Goal: Task Accomplishment & Management: Complete application form

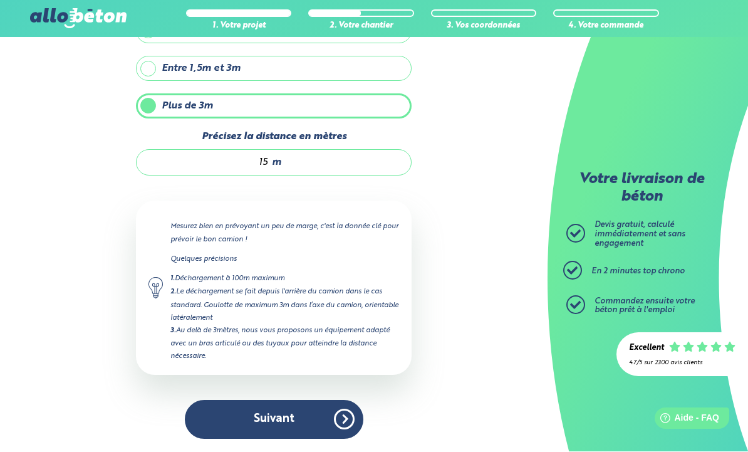
click at [279, 424] on button "Suivant" at bounding box center [274, 420] width 179 height 38
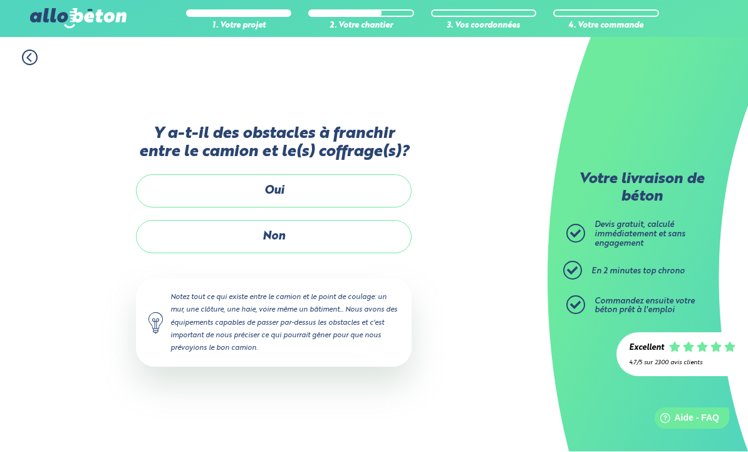
scroll to position [42, 0]
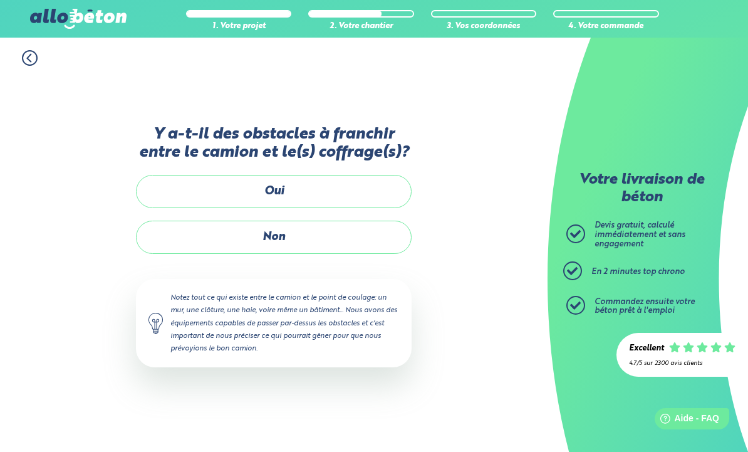
click at [278, 221] on label "Non" at bounding box center [274, 237] width 276 height 33
click at [0, 0] on input "Non" at bounding box center [0, 0] width 0 height 0
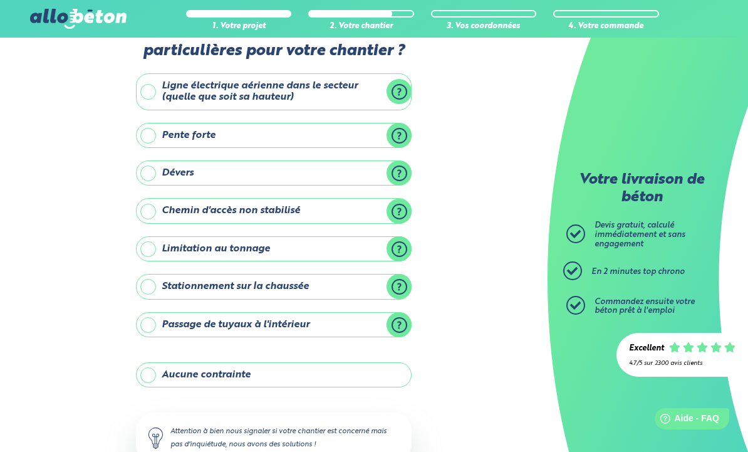
click at [268, 377] on label "Aucune contrainte" at bounding box center [274, 374] width 276 height 25
click at [0, 0] on input "Aucune contrainte" at bounding box center [0, 0] width 0 height 0
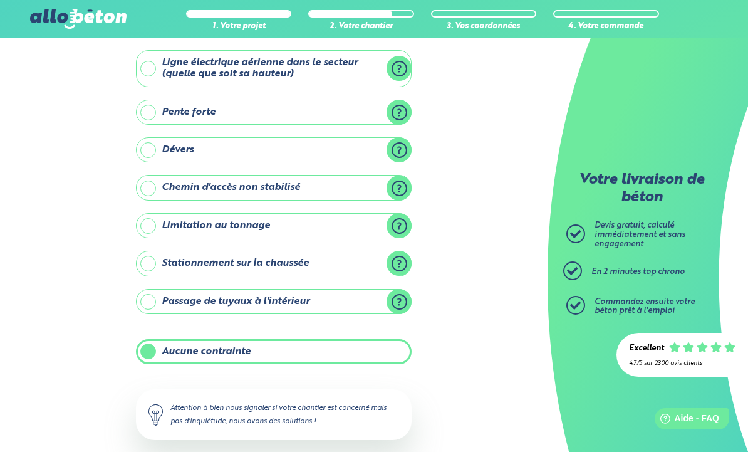
scroll to position [84, 0]
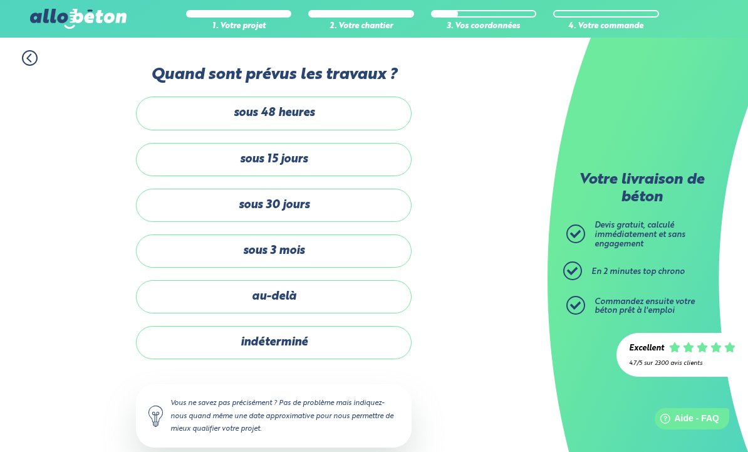
click at [280, 219] on label "sous 30 jours" at bounding box center [274, 205] width 276 height 33
click at [0, 0] on input "sous 30 jours" at bounding box center [0, 0] width 0 height 0
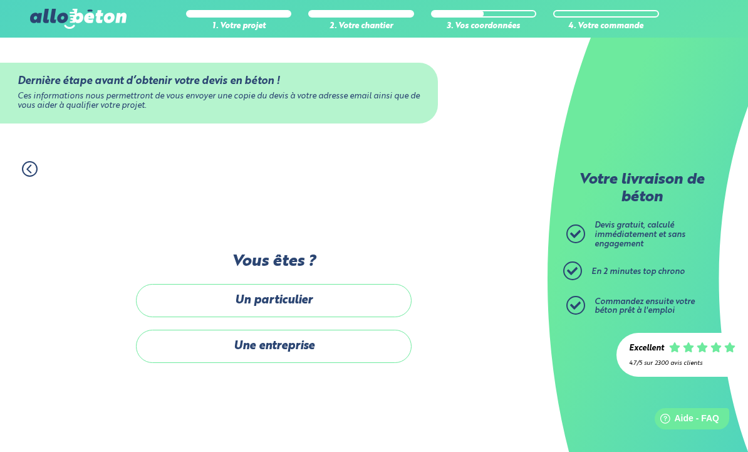
click at [290, 363] on label "Une entreprise" at bounding box center [274, 346] width 276 height 33
click at [0, 0] on input "Une entreprise" at bounding box center [0, 0] width 0 height 0
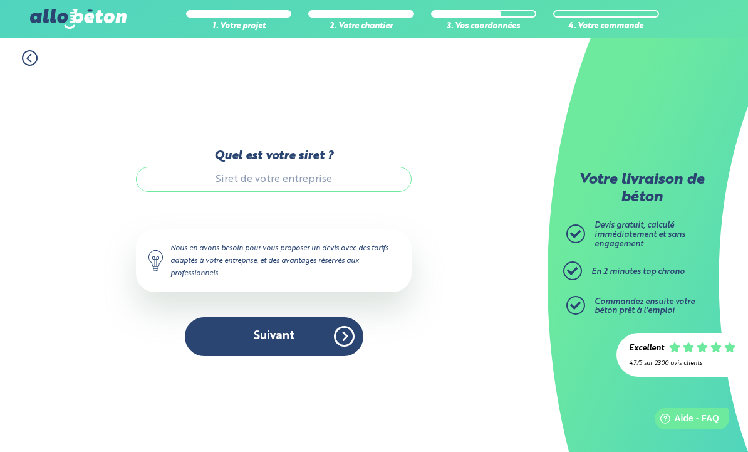
click at [33, 61] on icon at bounding box center [30, 58] width 16 height 16
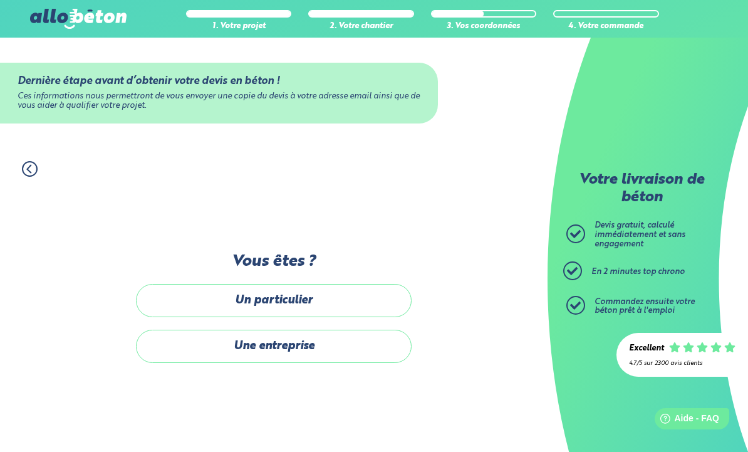
click at [290, 317] on label "Un particulier" at bounding box center [274, 300] width 276 height 33
click at [0, 0] on input "Un particulier" at bounding box center [0, 0] width 0 height 0
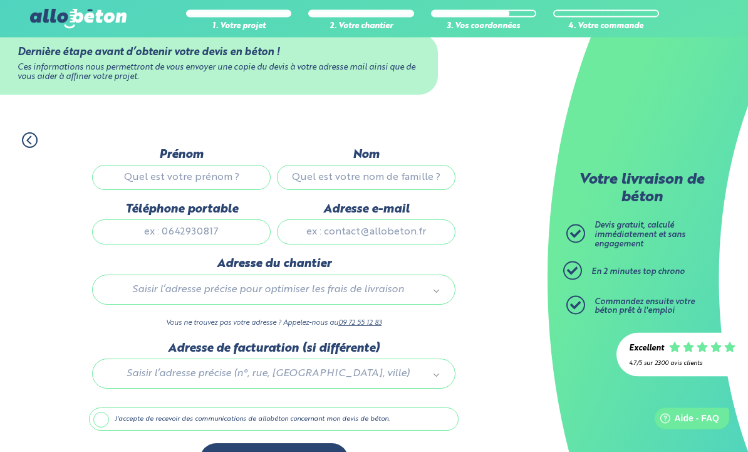
scroll to position [28, 0]
click at [176, 181] on input "Prénom" at bounding box center [181, 177] width 179 height 25
type input "Jean Luc"
click at [355, 184] on input "Nom" at bounding box center [366, 177] width 179 height 25
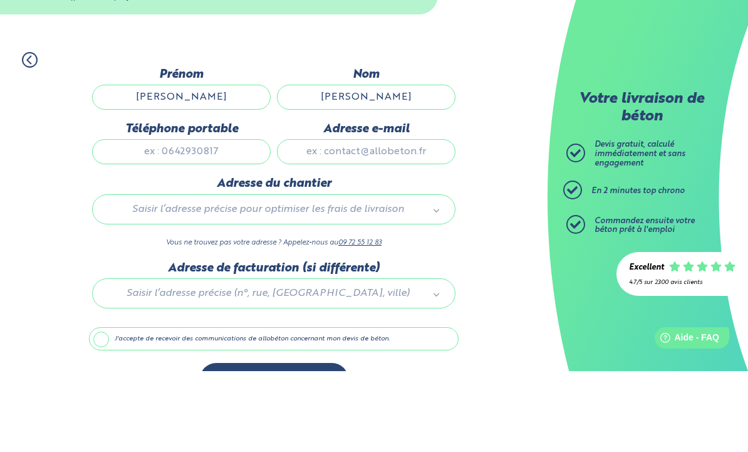
type input "De Balman"
click at [189, 220] on input "Téléphone portable" at bounding box center [181, 232] width 179 height 25
type input "0763121778"
click at [362, 220] on input "Adresse e-mail" at bounding box center [366, 232] width 179 height 25
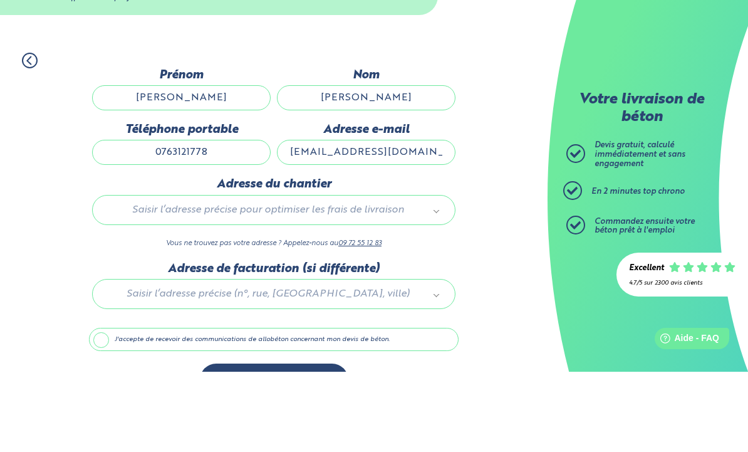
type input "jldebalman@yahoo.fr"
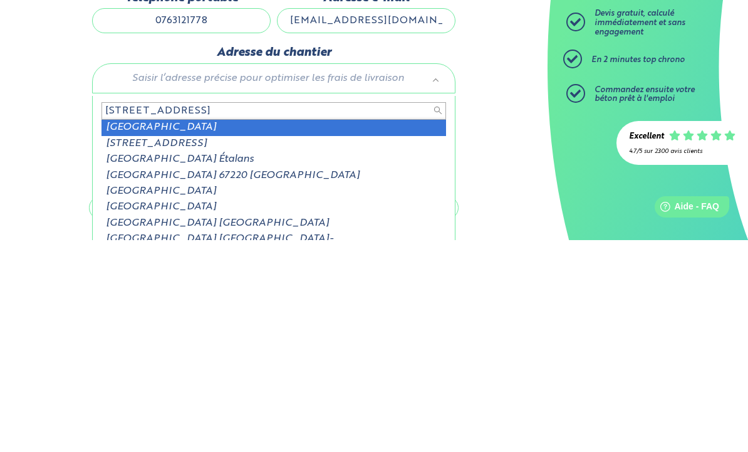
type input "60, rue pres de la chapelle"
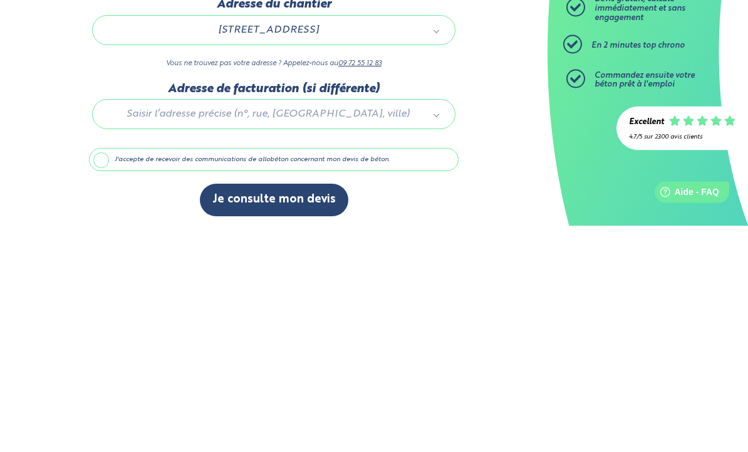
scroll to position [70, 0]
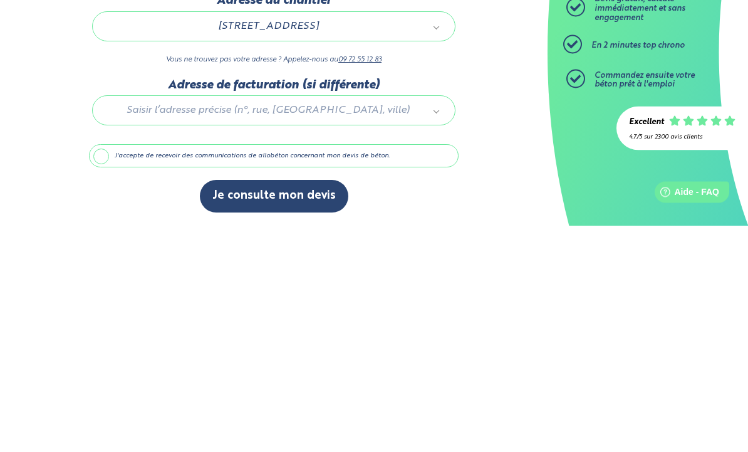
click at [244, 305] on div at bounding box center [274, 335] width 370 height 60
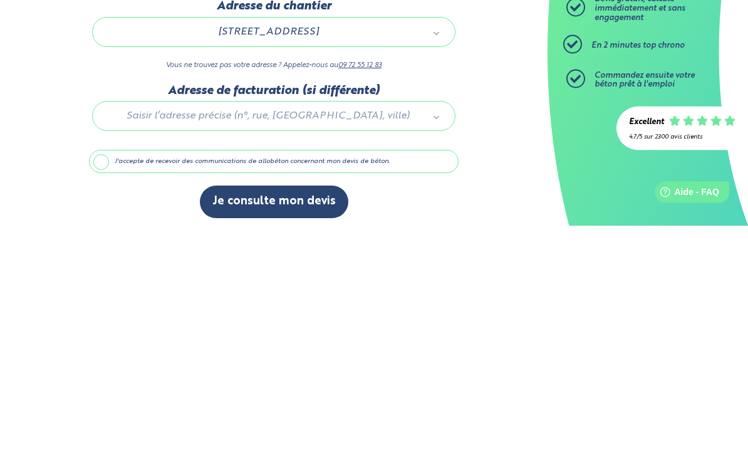
scroll to position [28, 0]
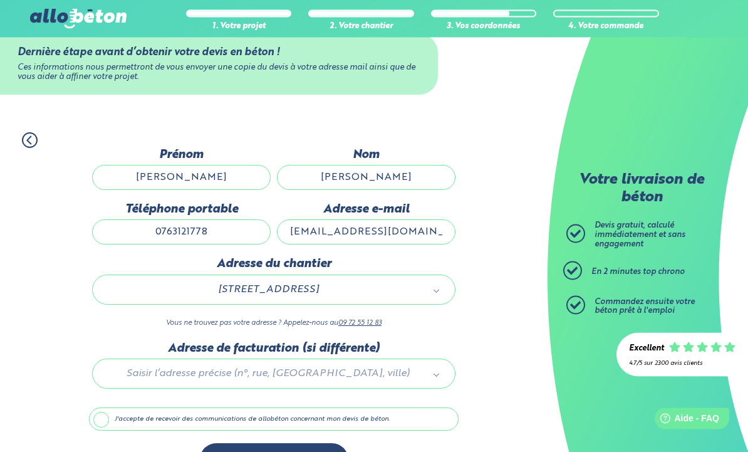
click at [101, 424] on label "J'accepte de recevoir des communications de allobéton concernant mon devis de b…" at bounding box center [274, 420] width 370 height 24
click at [0, 0] on input "J'accepte de recevoir des communications de allobéton concernant mon devis de b…" at bounding box center [0, 0] width 0 height 0
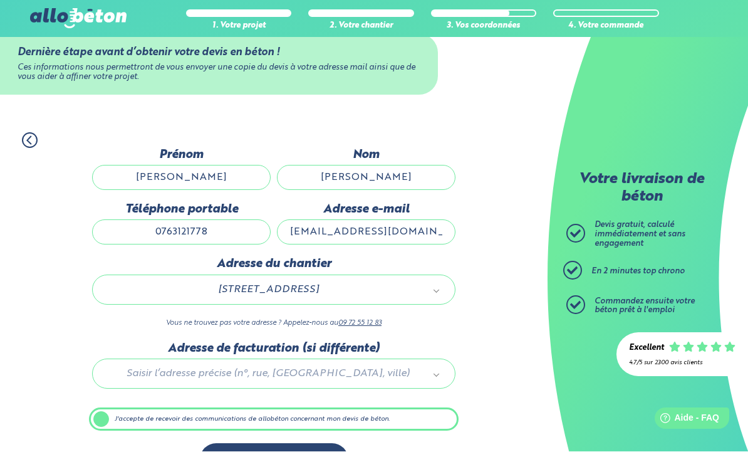
click at [268, 451] on button "Je consulte mon devis" at bounding box center [274, 460] width 149 height 32
